Goal: Information Seeking & Learning: Learn about a topic

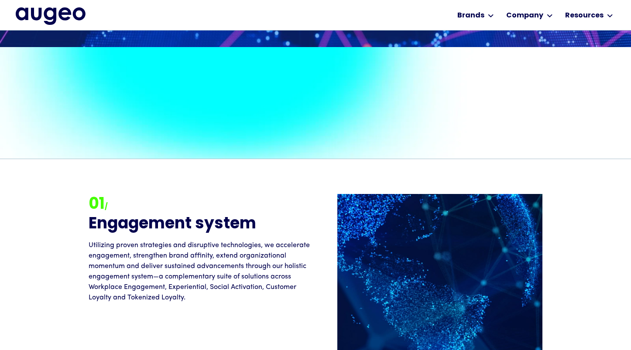
scroll to position [613, 0]
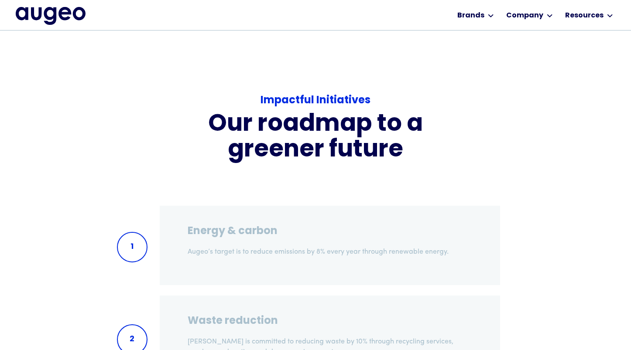
scroll to position [1095, 0]
